Goal: Task Accomplishment & Management: Manage account settings

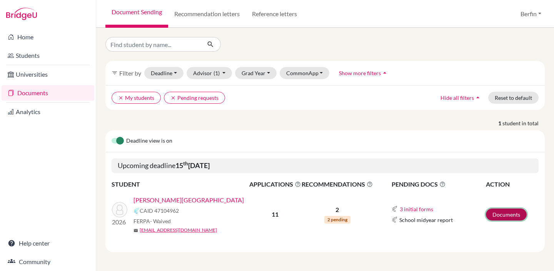
click at [494, 211] on link "Documents" at bounding box center [506, 214] width 41 height 12
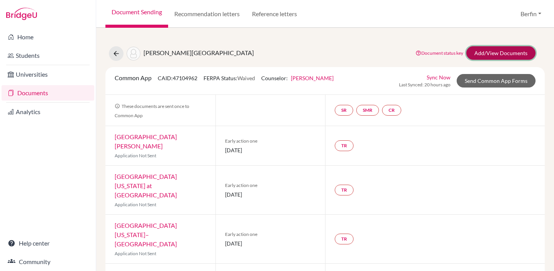
click at [492, 56] on link "Add/View Documents" at bounding box center [500, 52] width 69 height 13
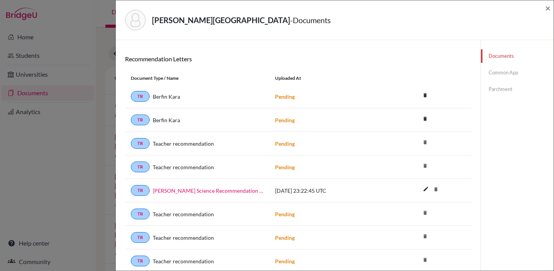
scroll to position [84, 0]
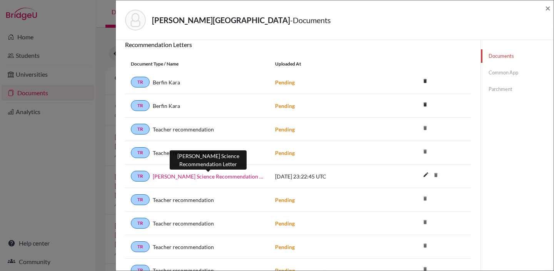
click at [241, 175] on link "Zhenyang Chen Science Recommendation Letter" at bounding box center [208, 176] width 111 height 8
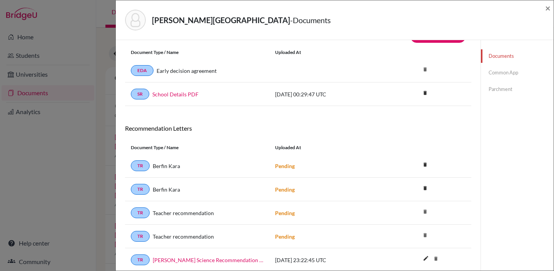
scroll to position [49, 0]
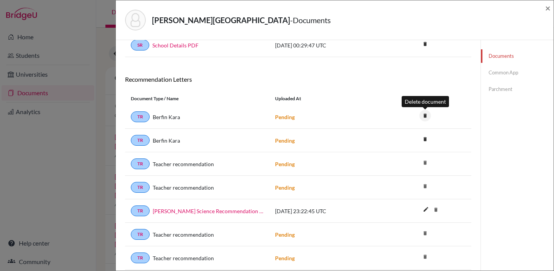
click at [426, 115] on icon "delete" at bounding box center [426, 116] width 12 height 12
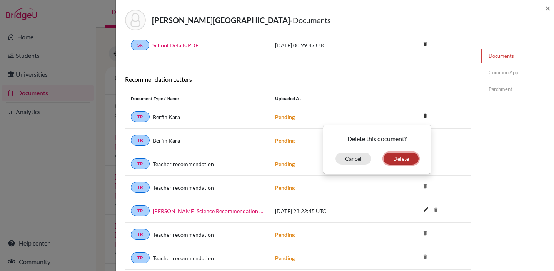
click at [413, 156] on button "Delete" at bounding box center [401, 158] width 35 height 12
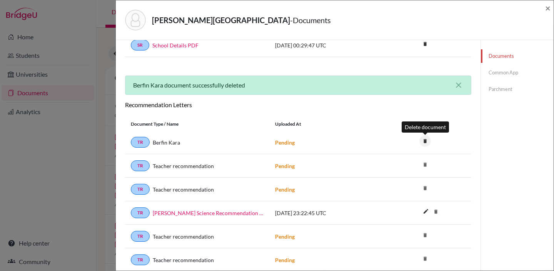
click at [426, 143] on icon "delete" at bounding box center [426, 141] width 12 height 12
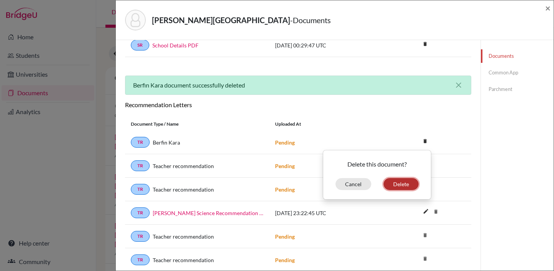
click at [409, 187] on button "Delete" at bounding box center [401, 184] width 35 height 12
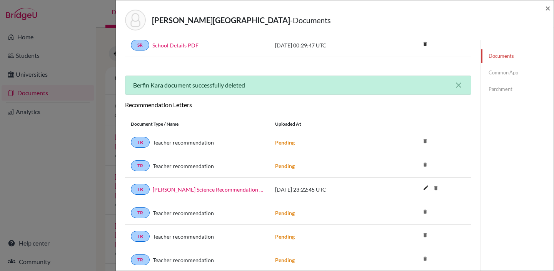
click at [426, 143] on icon "delete" at bounding box center [426, 141] width 12 height 12
click at [425, 139] on icon "delete" at bounding box center [426, 141] width 12 height 12
click at [426, 141] on icon "delete" at bounding box center [426, 141] width 12 height 12
click at [425, 165] on icon "delete" at bounding box center [426, 165] width 12 height 12
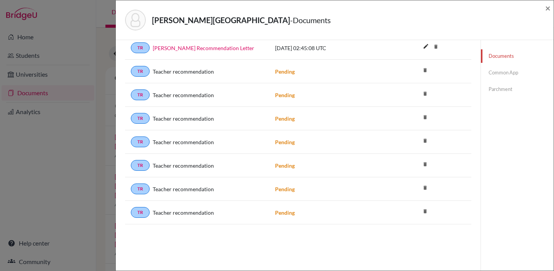
scroll to position [0, 0]
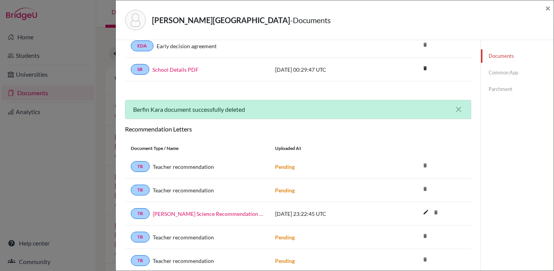
click at [493, 70] on link "Common App" at bounding box center [517, 72] width 73 height 13
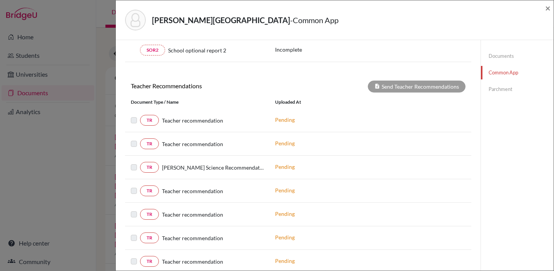
scroll to position [248, 0]
click at [140, 162] on label at bounding box center [140, 162] width 0 height 0
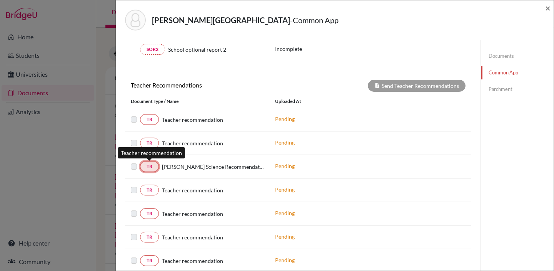
click at [153, 167] on link "TR" at bounding box center [149, 166] width 19 height 11
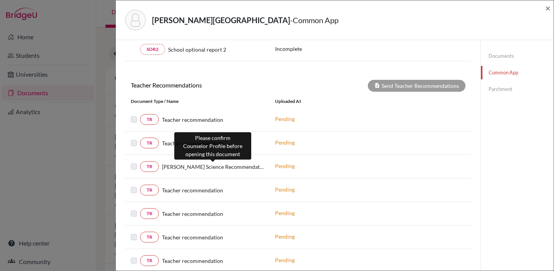
click at [175, 167] on span "Zhenyang Chen Science Recommendation Letter" at bounding box center [213, 166] width 102 height 8
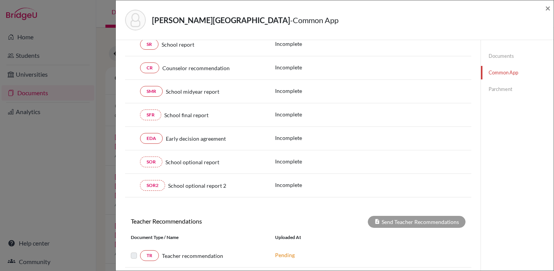
scroll to position [0, 0]
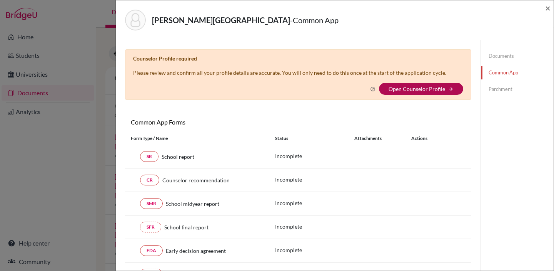
click at [433, 88] on link "Open Counselor Profile" at bounding box center [417, 88] width 57 height 7
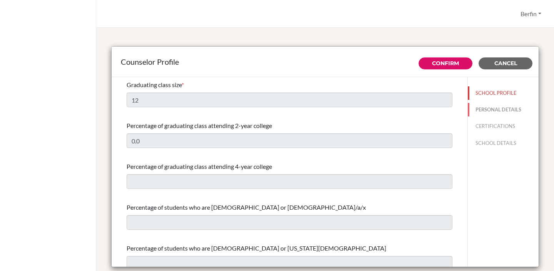
click at [511, 109] on button "PERSONAL DETAILS" at bounding box center [503, 109] width 71 height 13
type input "Ilham"
type input "Ibrahimovic"
type input "Advisor"
type input "81.364331531"
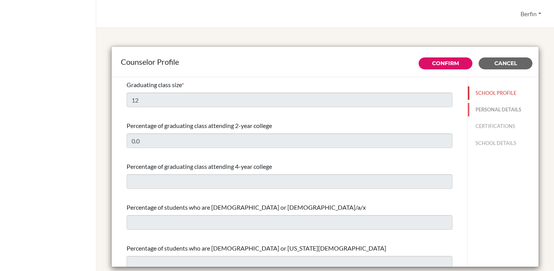
type input "collegecounselor@sistokyo.jp"
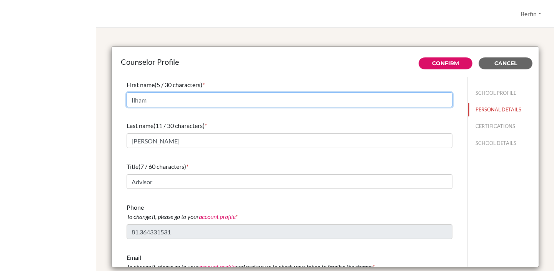
drag, startPoint x: 154, startPoint y: 100, endPoint x: 82, endPoint y: 99, distance: 71.6
click at [83, 100] on div "Berfin Profile Log out Your browser is not supported by BridgeU. Please use Int…" at bounding box center [277, 135] width 554 height 271
type input "Berfin"
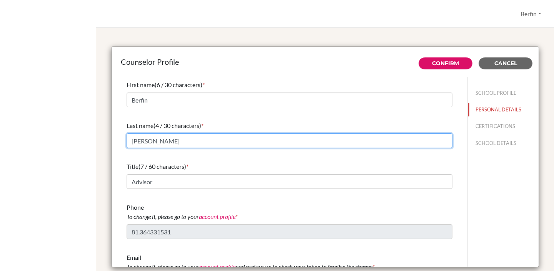
type input "Kara"
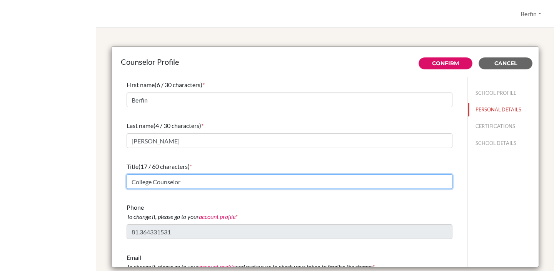
scroll to position [25, 0]
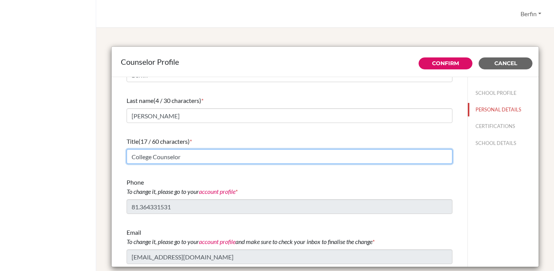
type input "College Counselor"
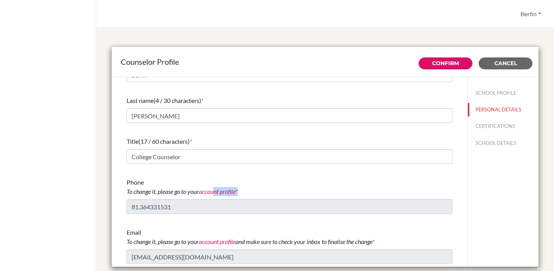
click at [217, 196] on div "Phone To change it, please go to your account profile * 81.364331531" at bounding box center [290, 195] width 326 height 42
click at [505, 129] on button "CERTIFICATIONS" at bounding box center [503, 125] width 71 height 13
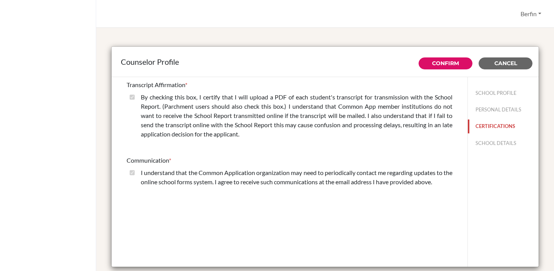
scroll to position [0, 0]
click at [502, 140] on button "SCHOOL DETAILS" at bounding box center [503, 142] width 71 height 13
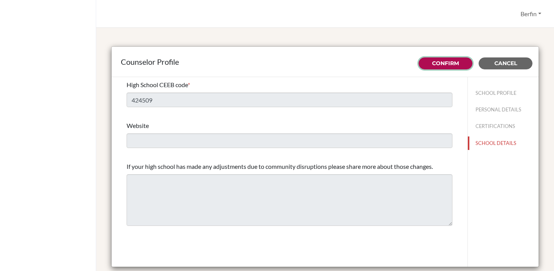
click at [455, 66] on link "Confirm" at bounding box center [445, 63] width 27 height 7
type input "12"
type input "0.0"
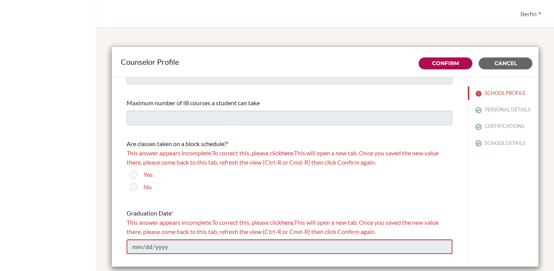
scroll to position [628, 0]
click at [134, 182] on div "Yes" at bounding box center [290, 176] width 326 height 12
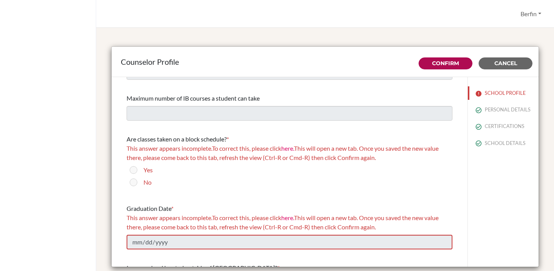
scroll to position [634, 0]
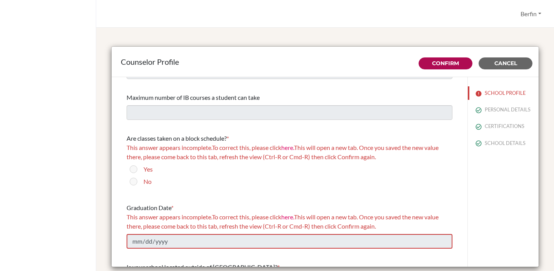
click at [510, 52] on div "Counselor Profile" at bounding box center [325, 62] width 427 height 30
click at [504, 62] on span "Cancel" at bounding box center [506, 63] width 23 height 7
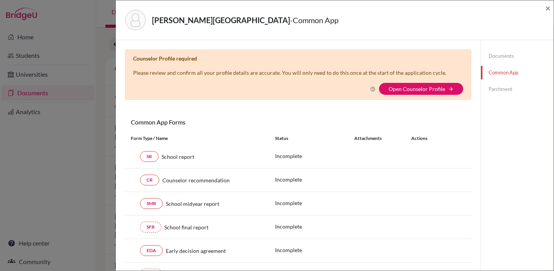
click at [500, 56] on link "Documents" at bounding box center [517, 55] width 73 height 13
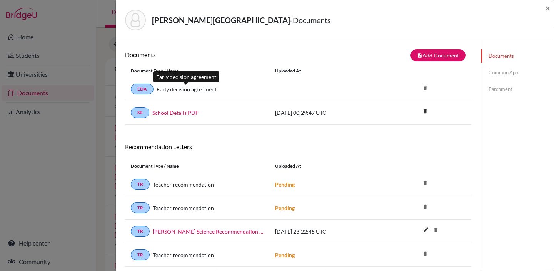
click at [207, 89] on link "Early decision agreement" at bounding box center [187, 89] width 60 height 8
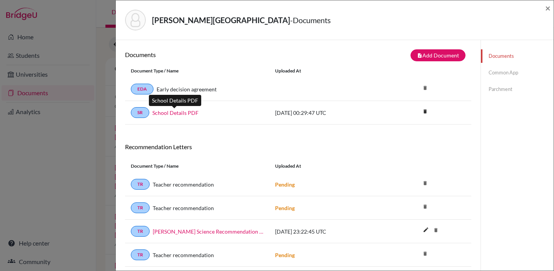
click at [191, 112] on link "School Details PDF" at bounding box center [175, 113] width 46 height 8
click at [549, 10] on span "×" at bounding box center [547, 7] width 5 height 11
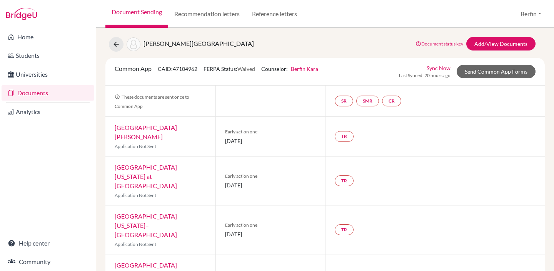
click at [165, 44] on span "[PERSON_NAME][GEOGRAPHIC_DATA]" at bounding box center [199, 43] width 110 height 7
click at [501, 75] on link "Send Common App Forms" at bounding box center [496, 71] width 79 height 13
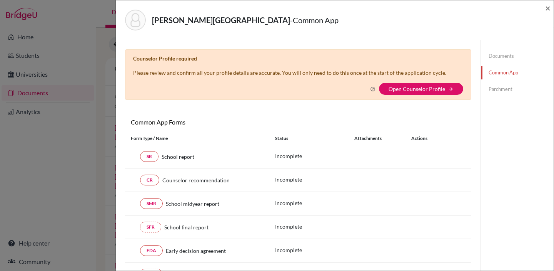
click at [548, 2] on div "Chen, Zhenyang - Common App ×" at bounding box center [335, 20] width 438 height 40
click at [552, 9] on div "Chen, Zhenyang - Common App ×" at bounding box center [335, 20] width 438 height 40
click at [549, 9] on span "×" at bounding box center [547, 7] width 5 height 11
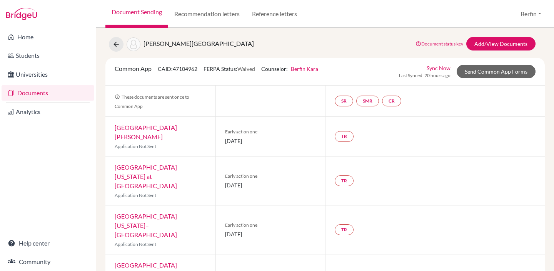
click at [144, 43] on span "[PERSON_NAME][GEOGRAPHIC_DATA]" at bounding box center [199, 43] width 110 height 7
click at [157, 43] on span "[PERSON_NAME][GEOGRAPHIC_DATA]" at bounding box center [199, 43] width 110 height 7
click at [443, 70] on link "Sync Now" at bounding box center [439, 68] width 24 height 8
click at [438, 66] on link "Sync Now" at bounding box center [439, 68] width 24 height 8
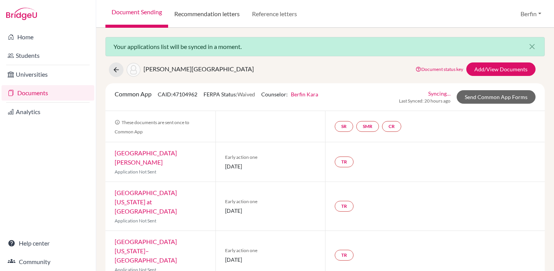
click at [203, 16] on link "Recommendation letters" at bounding box center [207, 14] width 78 height 28
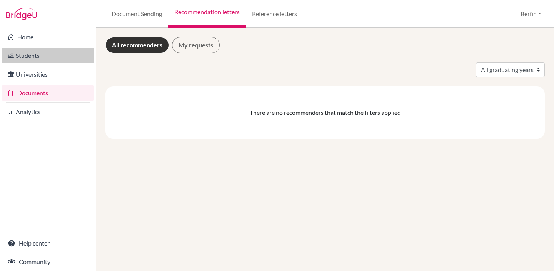
click at [53, 58] on link "Students" at bounding box center [48, 55] width 93 height 15
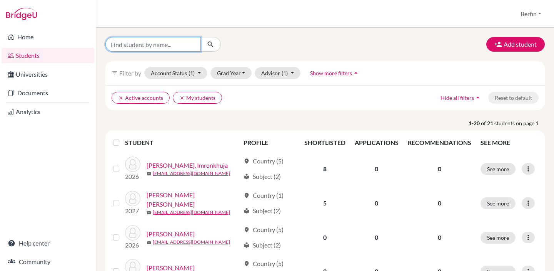
click at [181, 44] on input "Find student by name..." at bounding box center [152, 44] width 95 height 15
type input "zhenyang"
click at [214, 44] on button "submit" at bounding box center [211, 44] width 20 height 15
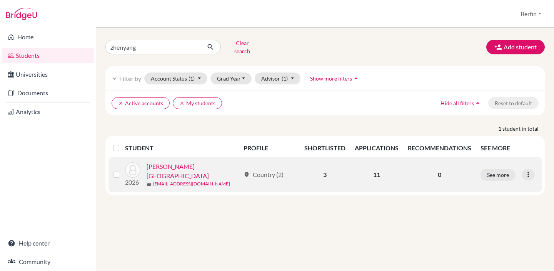
click at [172, 167] on link "[PERSON_NAME][GEOGRAPHIC_DATA]" at bounding box center [194, 171] width 94 height 18
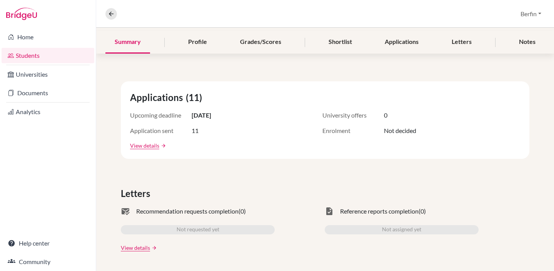
scroll to position [92, 0]
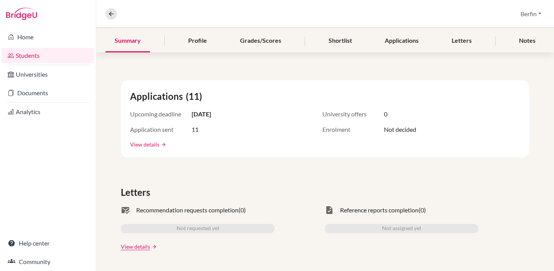
click at [154, 145] on link "View details" at bounding box center [144, 144] width 29 height 8
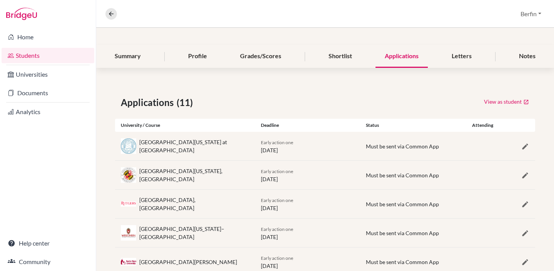
scroll to position [145, 0]
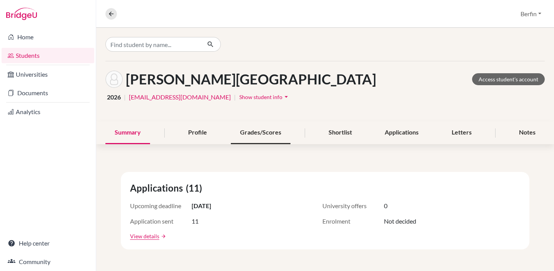
click at [280, 135] on div "Grades/Scores" at bounding box center [261, 132] width 60 height 23
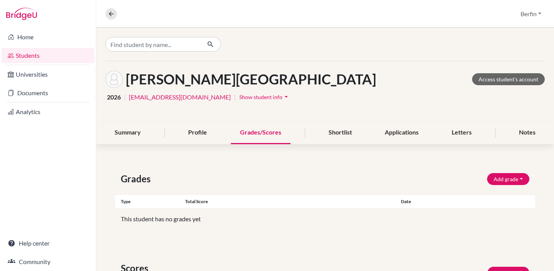
scroll to position [67, 0]
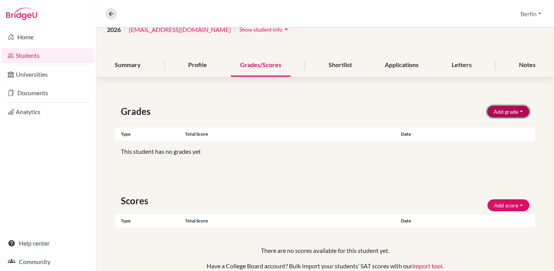
click at [502, 112] on button "Add grade" at bounding box center [508, 111] width 42 height 12
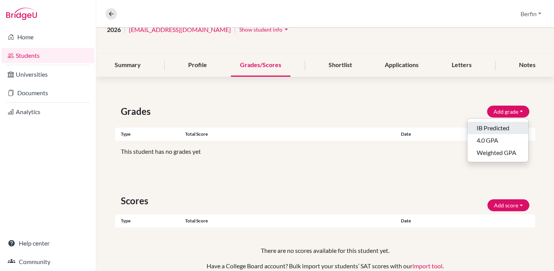
click at [497, 124] on button "IB Predicted" at bounding box center [498, 128] width 61 height 12
select select "HL"
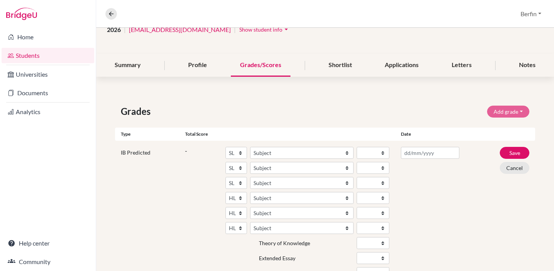
scroll to position [117, 0]
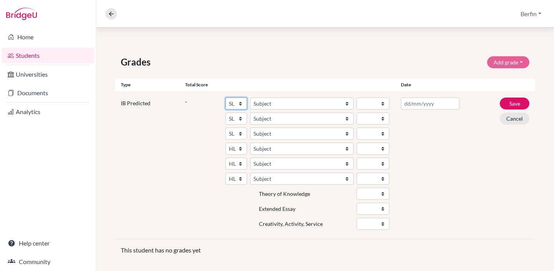
click at [234, 104] on select "SL HL" at bounding box center [237, 103] width 22 height 12
select select "HL"
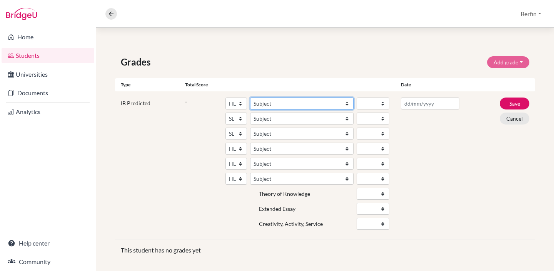
click at [291, 104] on select "Subject Albanian Literature A Amharic Literature A Arabic B Arabic Language And…" at bounding box center [302, 103] width 104 height 12
select select "158"
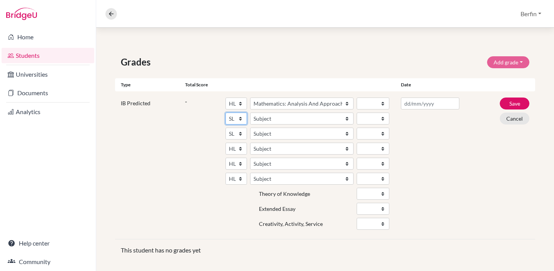
click at [237, 120] on select "SL HL" at bounding box center [237, 118] width 22 height 12
select select "HL"
click at [316, 111] on div "SL HL Subject Albanian Literature A Amharic Literature A Arabic B Arabic Langua…" at bounding box center [308, 164] width 164 height 135
click at [314, 115] on select "Subject Albanian Literature A Amharic Literature A Arabic B Arabic Language And…" at bounding box center [302, 118] width 104 height 12
select select "180"
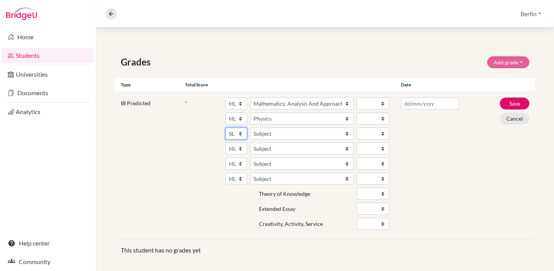
click at [238, 132] on select "SL HL" at bounding box center [237, 133] width 22 height 12
select select "HL"
click at [282, 130] on select "Subject Albanian Literature A Amharic Literature A Arabic B Arabic Language And…" at bounding box center [302, 133] width 104 height 12
select select "29"
click at [237, 147] on select "SL HL" at bounding box center [237, 148] width 22 height 12
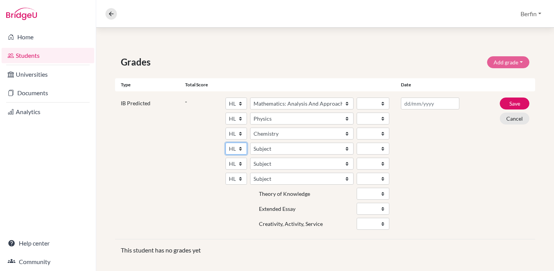
select select "SL"
click at [281, 147] on select "Subject Albanian Literature A Amharic Literature A Arabic ab Initio Arabic B Ar…" at bounding box center [302, 148] width 104 height 12
select select "24"
click at [239, 169] on div "SL HL Subject Albanian Literature A Amharic Literature A Arabic B Arabic Langua…" at bounding box center [308, 164] width 164 height 135
click at [240, 164] on select "SL HL" at bounding box center [237, 163] width 22 height 12
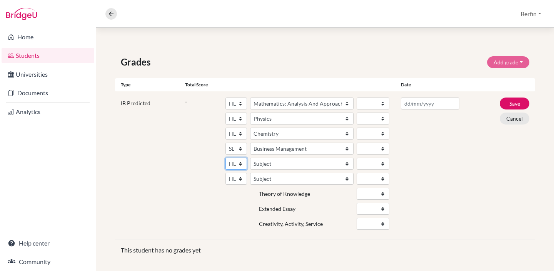
select select "SL"
click at [241, 176] on select "SL HL" at bounding box center [237, 178] width 22 height 12
select select "SL"
click at [275, 164] on select "Subject Albanian Literature A Amharic Literature A Arabic ab Initio Arabic B Ar…" at bounding box center [302, 163] width 104 height 12
click at [292, 161] on select "Subject Albanian Literature A Amharic Literature A Arabic ab Initio Arabic B Ar…" at bounding box center [302, 163] width 104 height 12
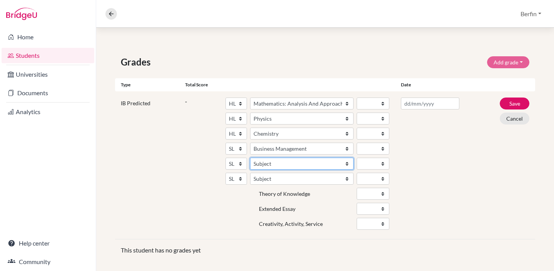
select select "70"
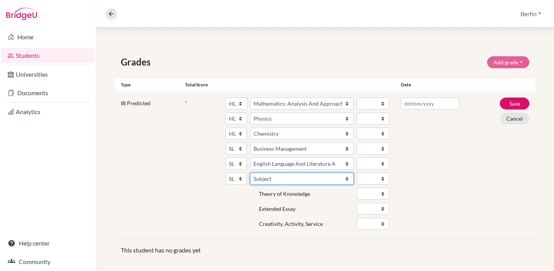
click at [304, 175] on select "Subject Albanian Literature A Amharic Literature A Arabic ab Initio Arabic B Ar…" at bounding box center [302, 178] width 104 height 12
select select "132"
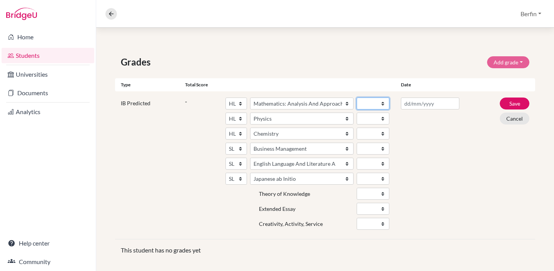
click at [374, 103] on select "1 2 3 4 5 6 7" at bounding box center [373, 103] width 33 height 12
click at [374, 104] on select "1 2 3 4 5 6 7" at bounding box center [373, 103] width 33 height 12
select select "5"
click at [374, 118] on select "1 2 3 4 5 6 7" at bounding box center [373, 118] width 33 height 12
select select "6"
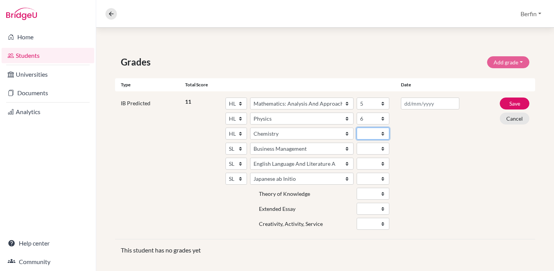
click at [375, 131] on select "1 2 3 4 5 6 7" at bounding box center [373, 133] width 33 height 12
select select "5"
click at [366, 142] on select "1 2 3 4 5 6 7" at bounding box center [373, 148] width 33 height 12
select select "6"
click at [377, 167] on select "1 2 3 4 5 6 7" at bounding box center [373, 163] width 33 height 12
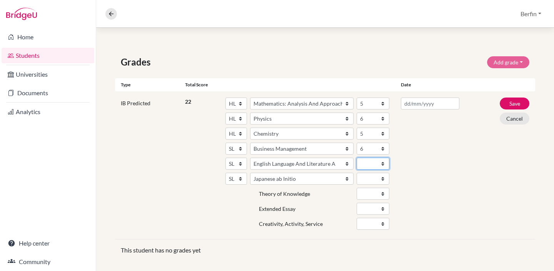
select select "5"
click at [372, 180] on select "1 2 3 4 5 6 7" at bounding box center [373, 178] width 33 height 12
select select "5"
click at [430, 174] on div at bounding box center [430, 164] width 70 height 135
click at [374, 210] on select "A B C D E" at bounding box center [373, 208] width 33 height 12
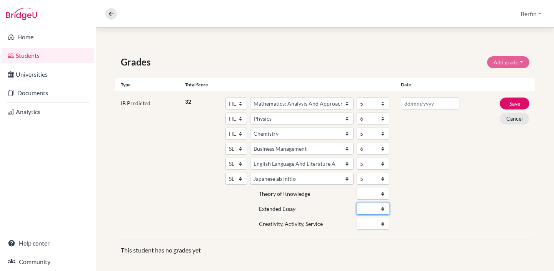
select select "D"
click at [370, 197] on select "A B C D E" at bounding box center [373, 193] width 33 height 12
select select "B"
click at [436, 179] on div at bounding box center [430, 164] width 70 height 135
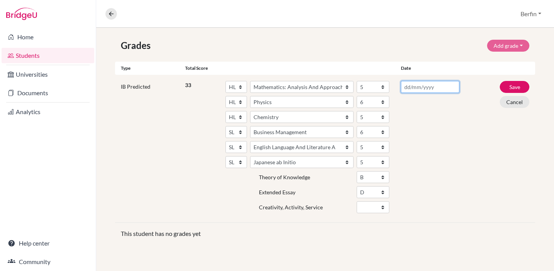
click at [439, 87] on input "text" at bounding box center [430, 87] width 58 height 12
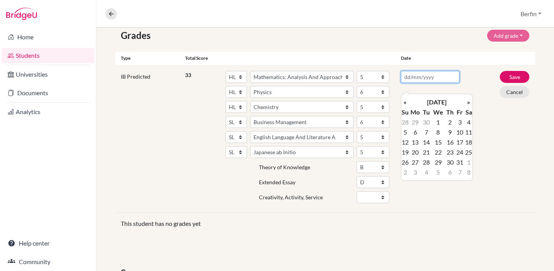
scroll to position [145, 0]
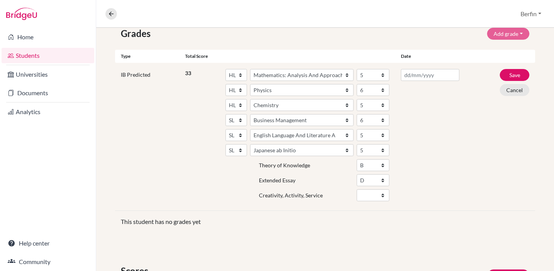
click at [452, 241] on div "Grades Add grade IB Predicted 4.0 GPA Weighted GPA Type Total score Date IB Pre…" at bounding box center [325, 192] width 458 height 369
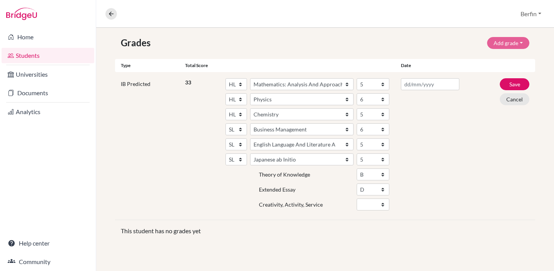
scroll to position [130, 0]
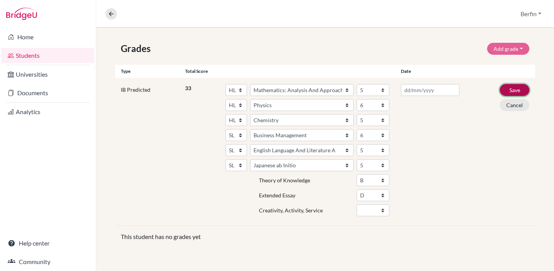
click at [520, 90] on button "Save" at bounding box center [515, 90] width 30 height 12
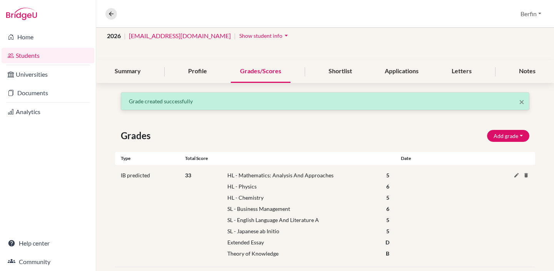
scroll to position [46, 0]
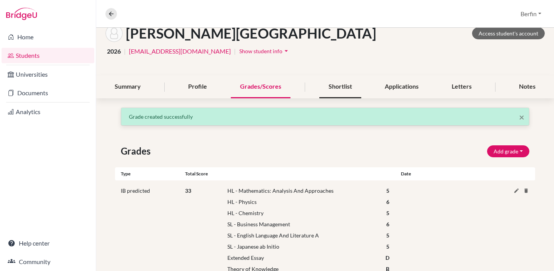
click at [336, 89] on div "Shortlist" at bounding box center [340, 86] width 42 height 23
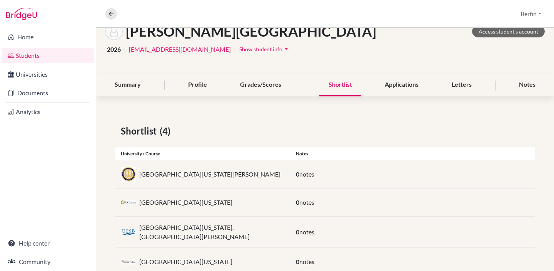
scroll to position [68, 0]
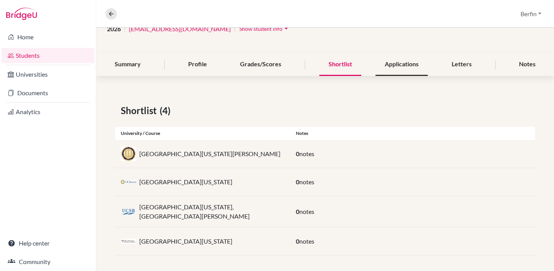
click at [388, 68] on div "Applications" at bounding box center [402, 64] width 52 height 23
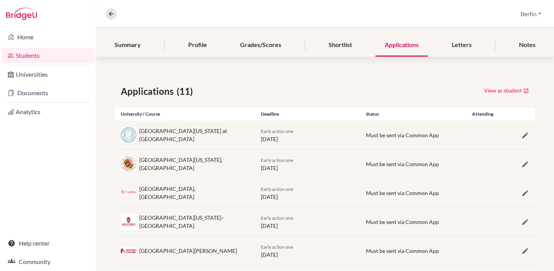
scroll to position [67, 0]
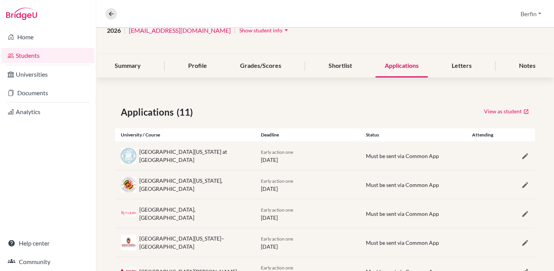
click at [121, 64] on div "Summary" at bounding box center [127, 66] width 45 height 23
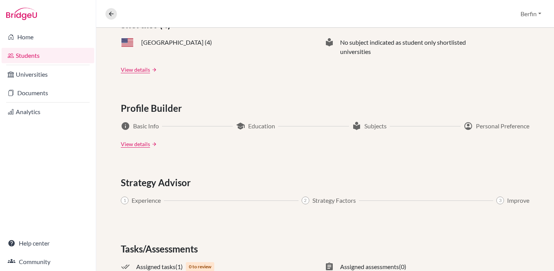
scroll to position [406, 0]
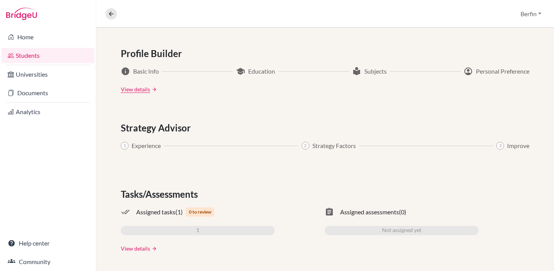
click at [141, 251] on link "View details" at bounding box center [135, 248] width 29 height 8
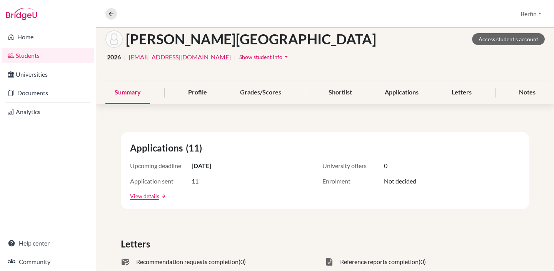
scroll to position [28, 0]
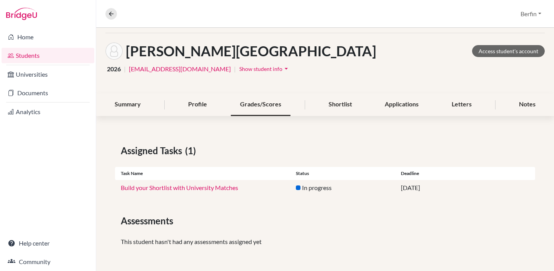
click at [256, 110] on div "Grades/Scores" at bounding box center [261, 104] width 60 height 23
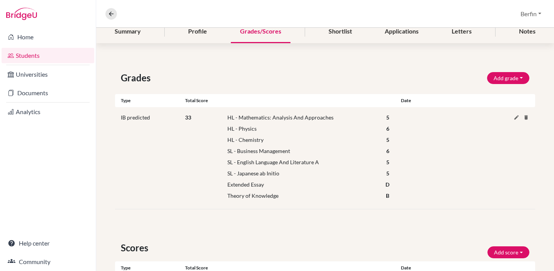
scroll to position [102, 0]
